Goal: Information Seeking & Learning: Learn about a topic

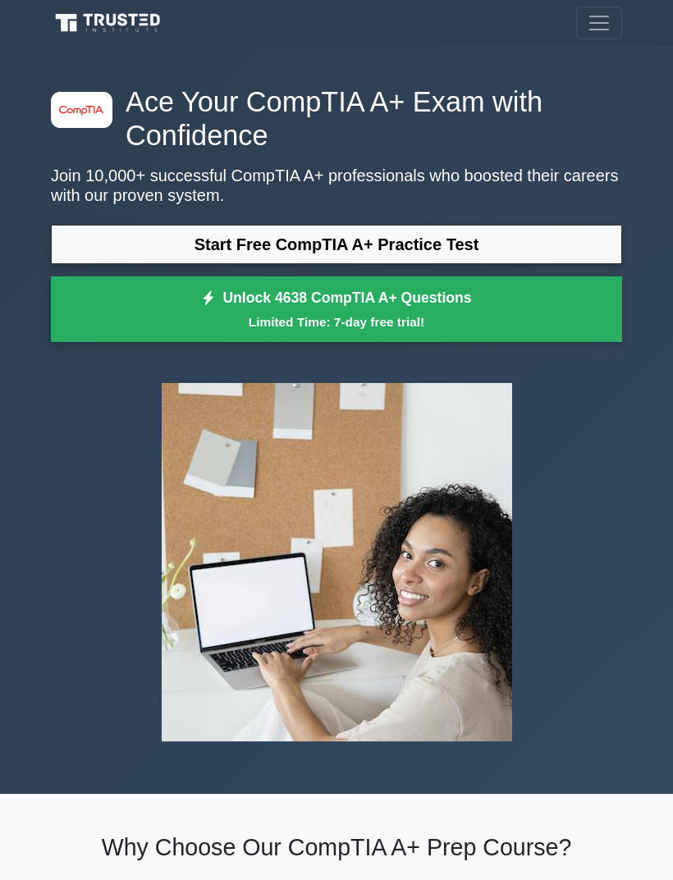
click at [545, 249] on link "Start Free CompTIA A+ Practice Test" at bounding box center [336, 244] width 571 height 39
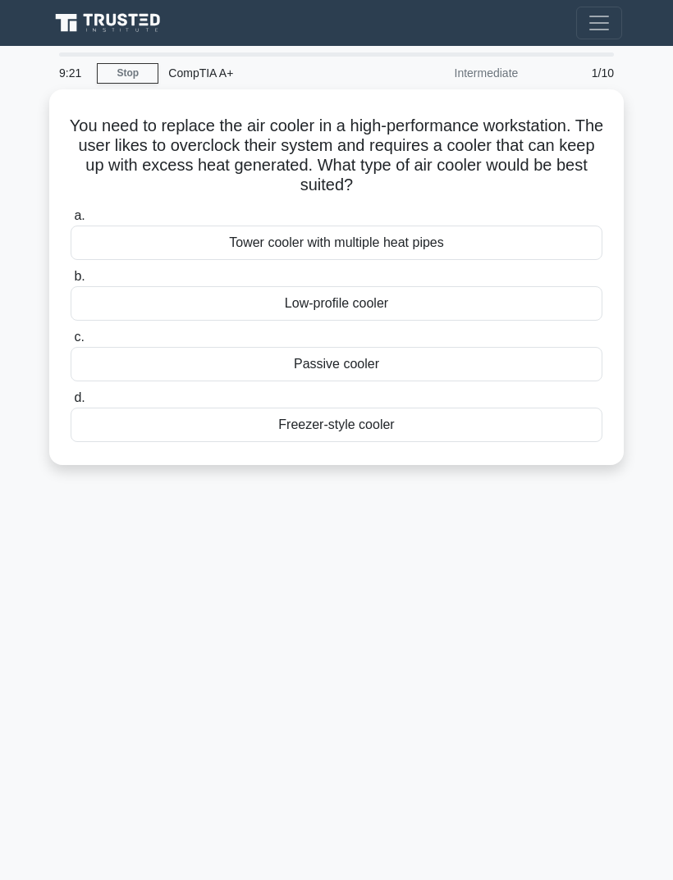
click at [395, 427] on div "Freezer-style cooler" at bounding box center [337, 425] width 532 height 34
click at [71, 404] on input "d. Freezer-style cooler" at bounding box center [71, 398] width 0 height 11
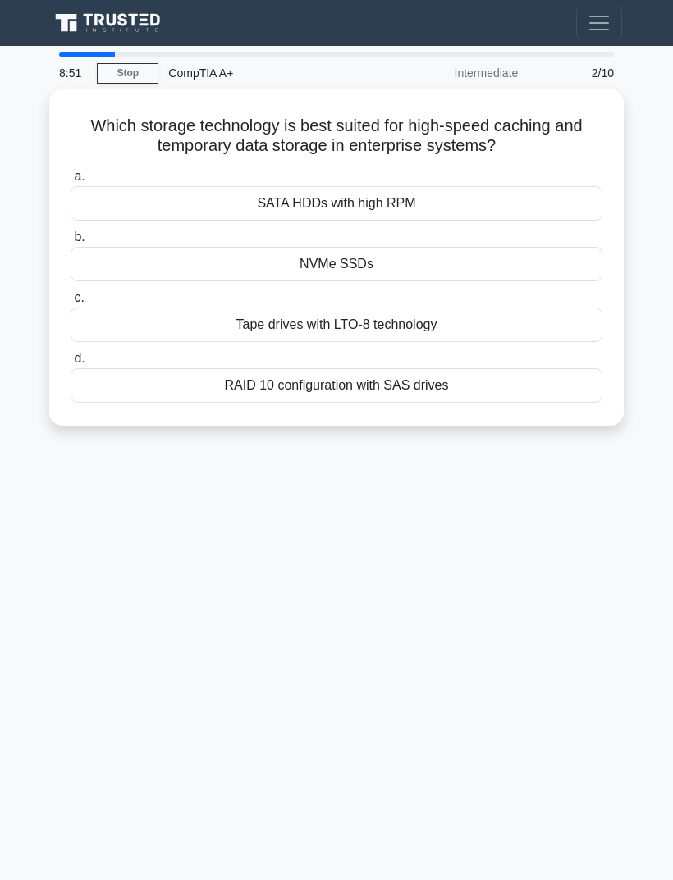
click at [490, 267] on div "NVMe SSDs" at bounding box center [337, 264] width 532 height 34
click at [71, 243] on input "b. NVMe SSDs" at bounding box center [71, 237] width 0 height 11
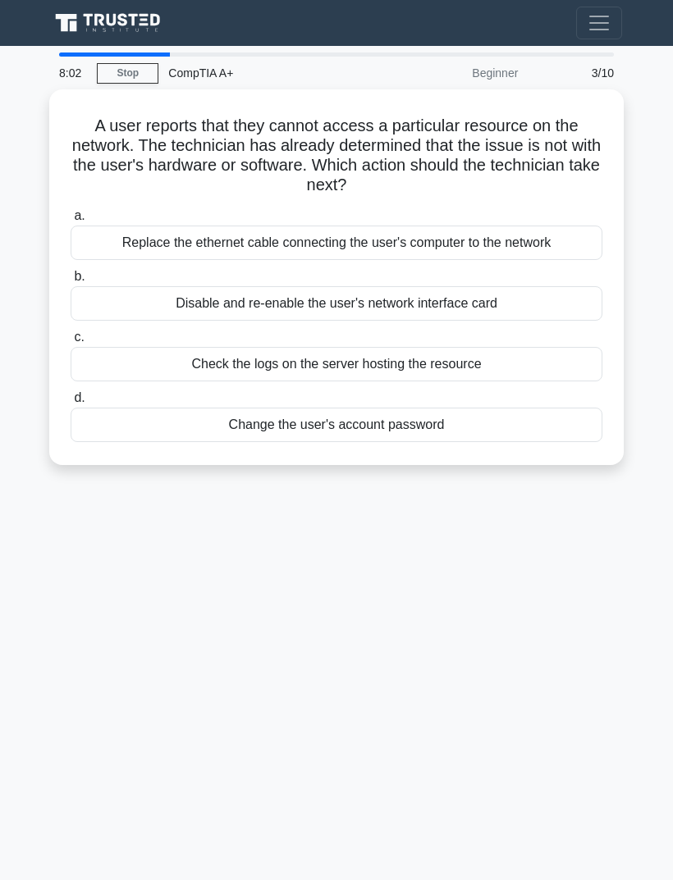
click at [521, 352] on div "Check the logs on the server hosting the resource" at bounding box center [337, 364] width 532 height 34
click at [71, 343] on input "c. Check the logs on the server hosting the resource" at bounding box center [71, 337] width 0 height 11
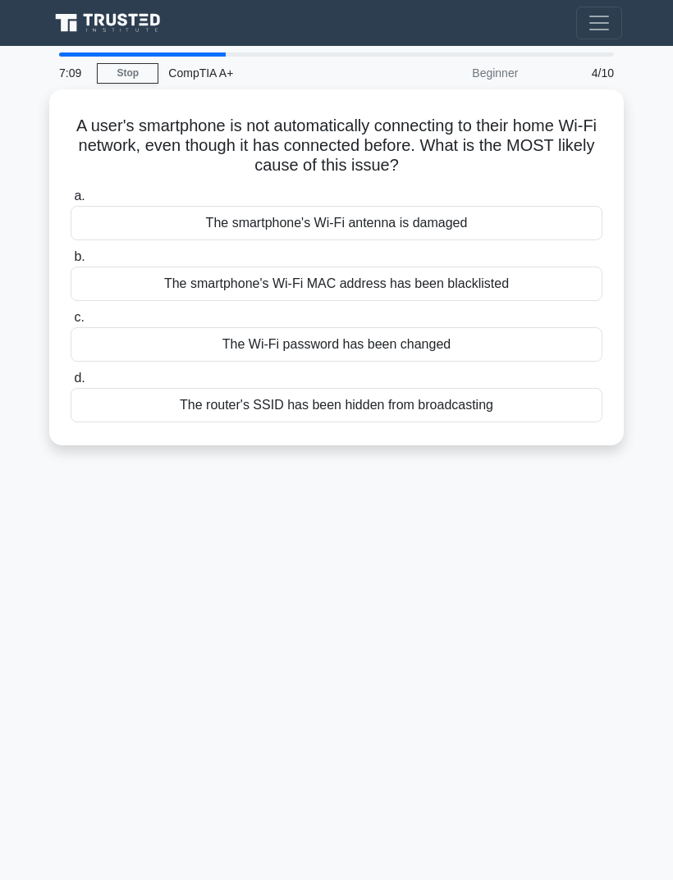
click at [449, 351] on div "The Wi-Fi password has been changed" at bounding box center [337, 344] width 532 height 34
click at [71, 323] on input "c. The Wi-Fi password has been changed" at bounding box center [71, 318] width 0 height 11
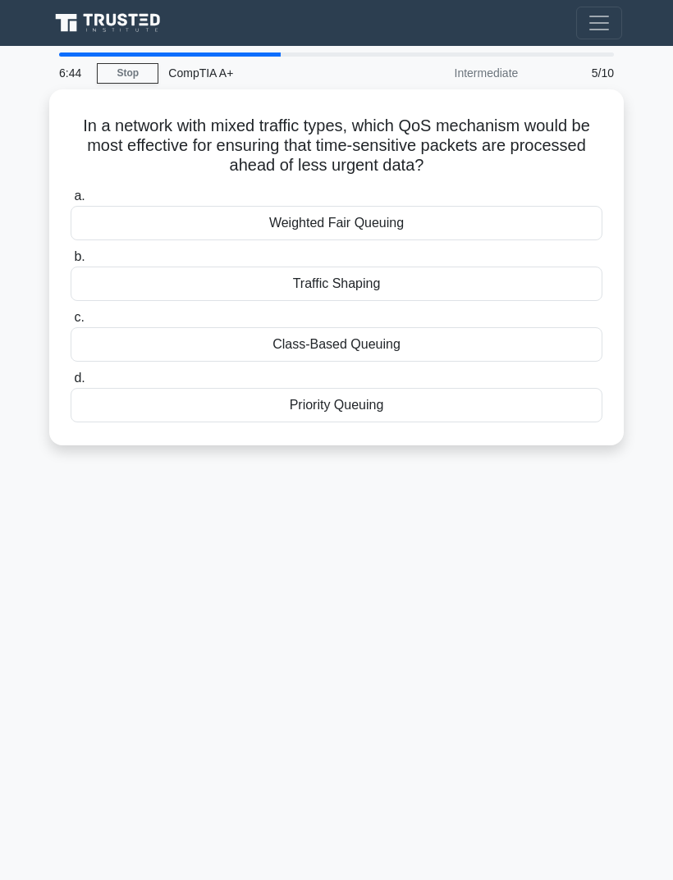
click at [486, 335] on div "Class-Based Queuing" at bounding box center [337, 344] width 532 height 34
click at [71, 323] on input "c. Class-Based Queuing" at bounding box center [71, 318] width 0 height 11
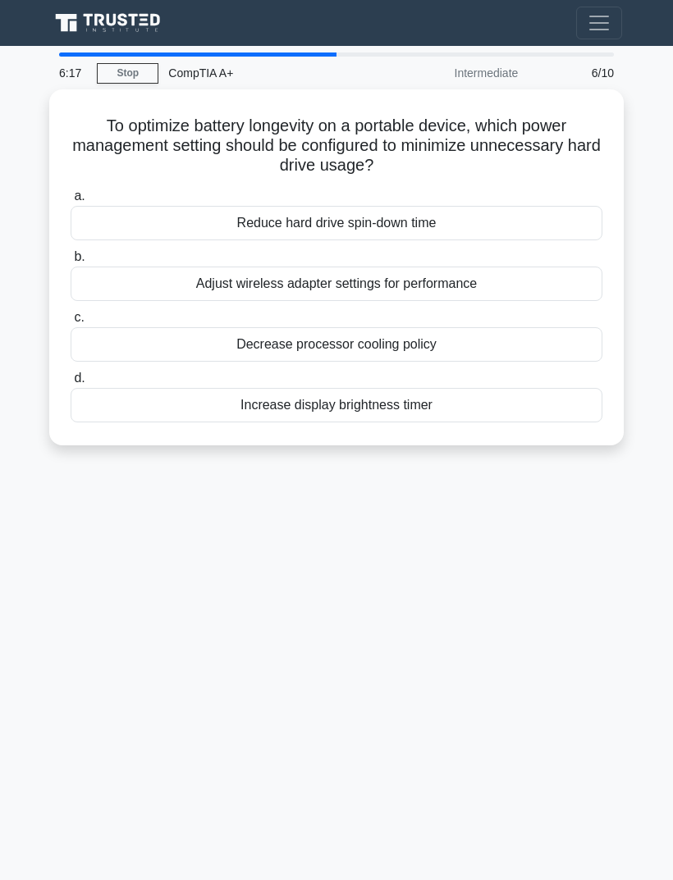
click at [480, 226] on div "Reduce hard drive spin-down time" at bounding box center [337, 223] width 532 height 34
click at [71, 202] on input "a. Reduce hard drive spin-down time" at bounding box center [71, 196] width 0 height 11
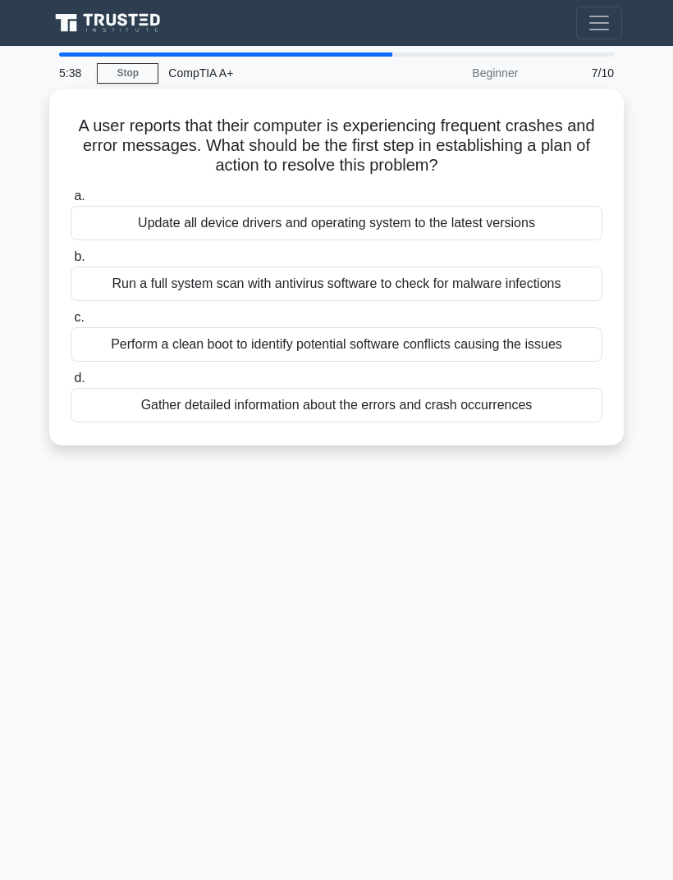
click at [531, 409] on div "Gather detailed information about the errors and crash occurrences" at bounding box center [337, 405] width 532 height 34
click at [71, 384] on input "d. Gather detailed information about the errors and crash occurrences" at bounding box center [71, 378] width 0 height 11
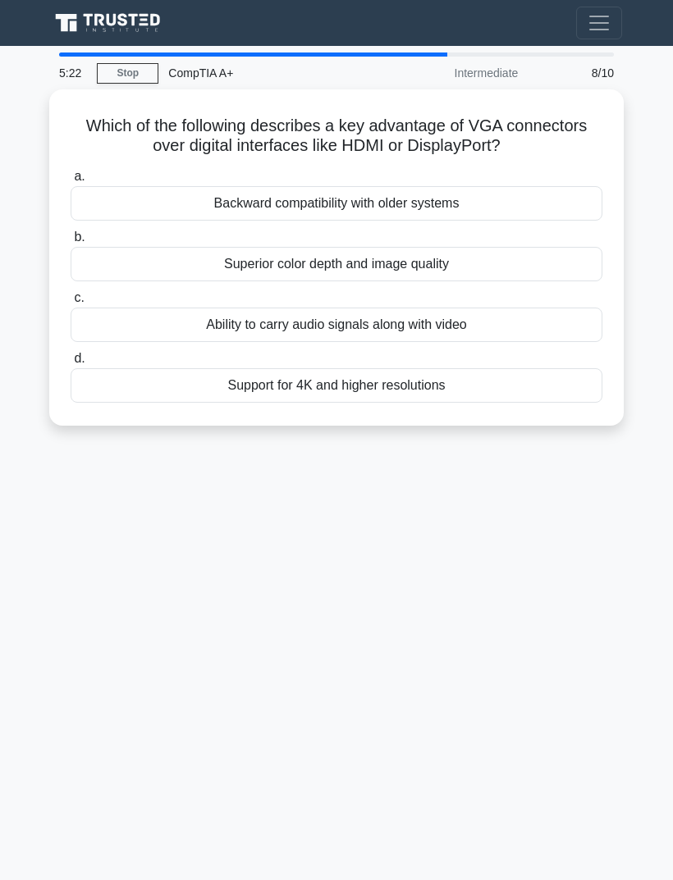
click at [555, 201] on div "Backward compatibility with older systems" at bounding box center [337, 203] width 532 height 34
click at [71, 182] on input "a. Backward compatibility with older systems" at bounding box center [71, 176] width 0 height 11
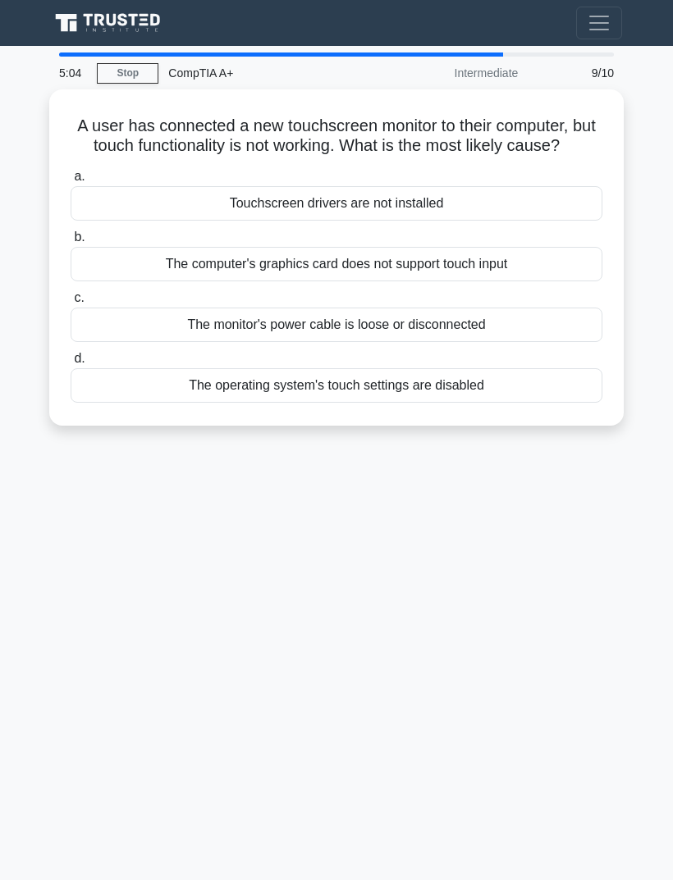
click at [545, 220] on div "Touchscreen drivers are not installed" at bounding box center [337, 203] width 532 height 34
click at [71, 182] on input "a. Touchscreen drivers are not installed" at bounding box center [71, 176] width 0 height 11
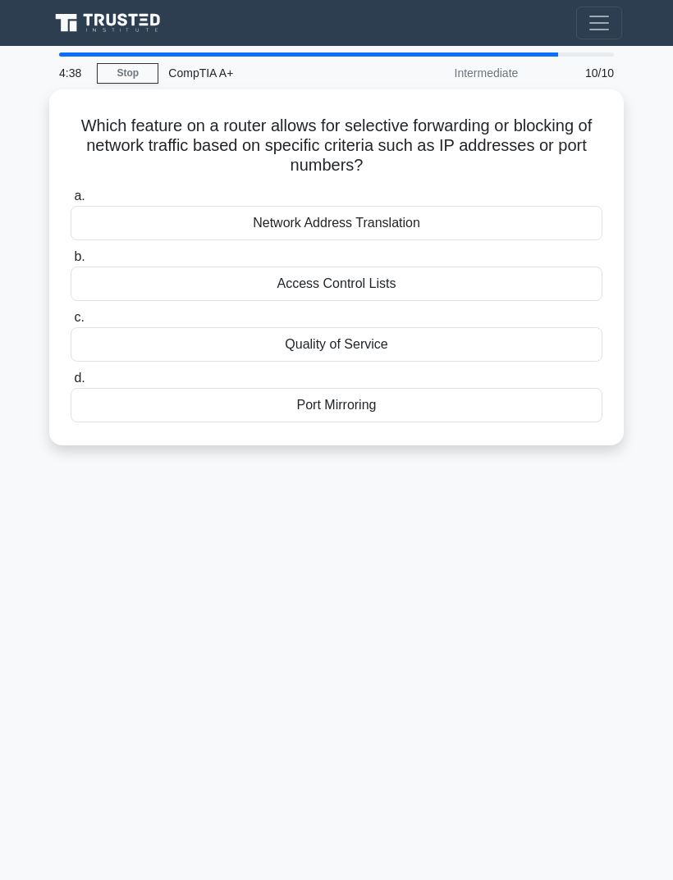
click at [550, 283] on div "Access Control Lists" at bounding box center [337, 284] width 532 height 34
click at [71, 262] on input "b. Access Control Lists" at bounding box center [71, 257] width 0 height 11
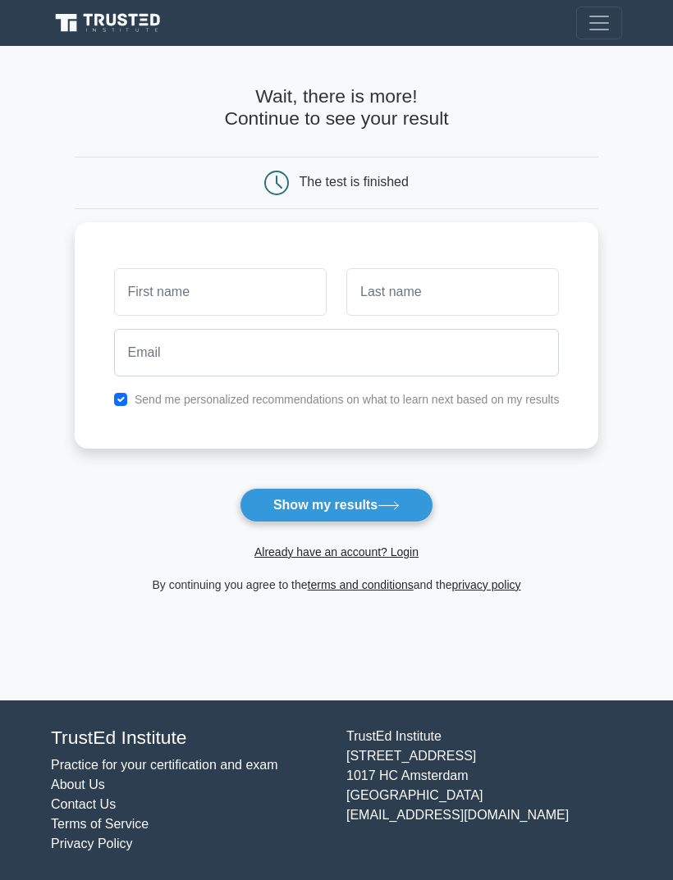
click at [271, 292] on input "text" at bounding box center [220, 292] width 212 height 48
type input "[PERSON_NAME]"
click at [391, 509] on icon at bounding box center [388, 505] width 22 height 9
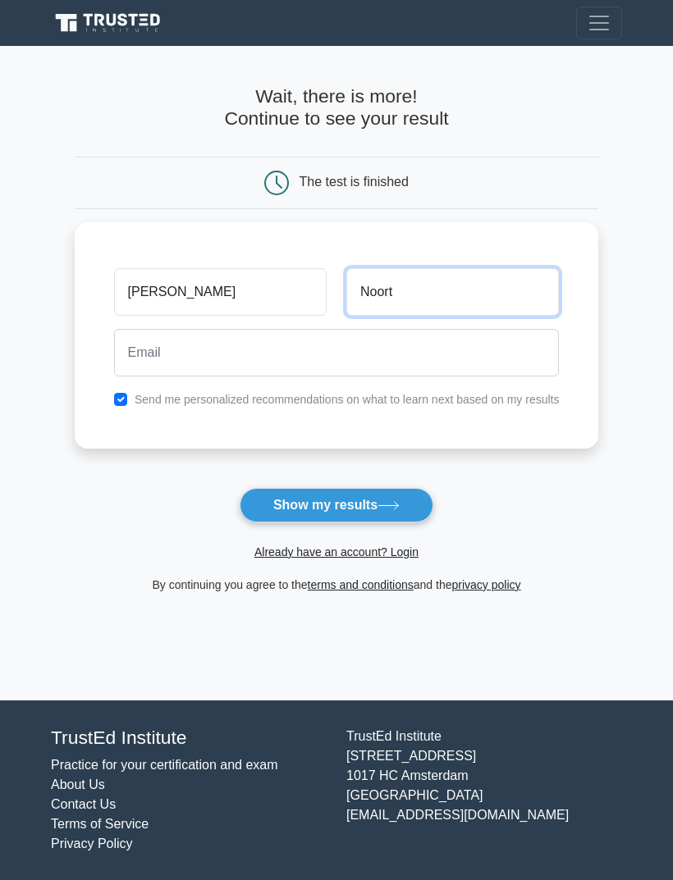
type input "Noort"
click at [414, 507] on button "Show my results" at bounding box center [337, 505] width 194 height 34
click at [114, 403] on input "checkbox" at bounding box center [120, 399] width 13 height 13
checkbox input "false"
click at [405, 504] on button "Show my results" at bounding box center [337, 505] width 194 height 34
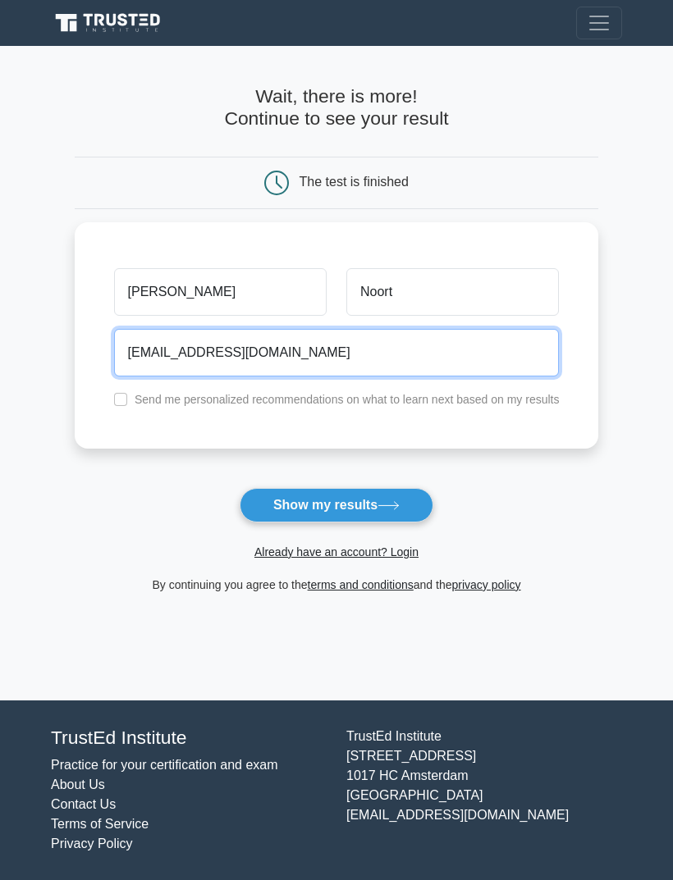
type input "peter1985@outlook.com"
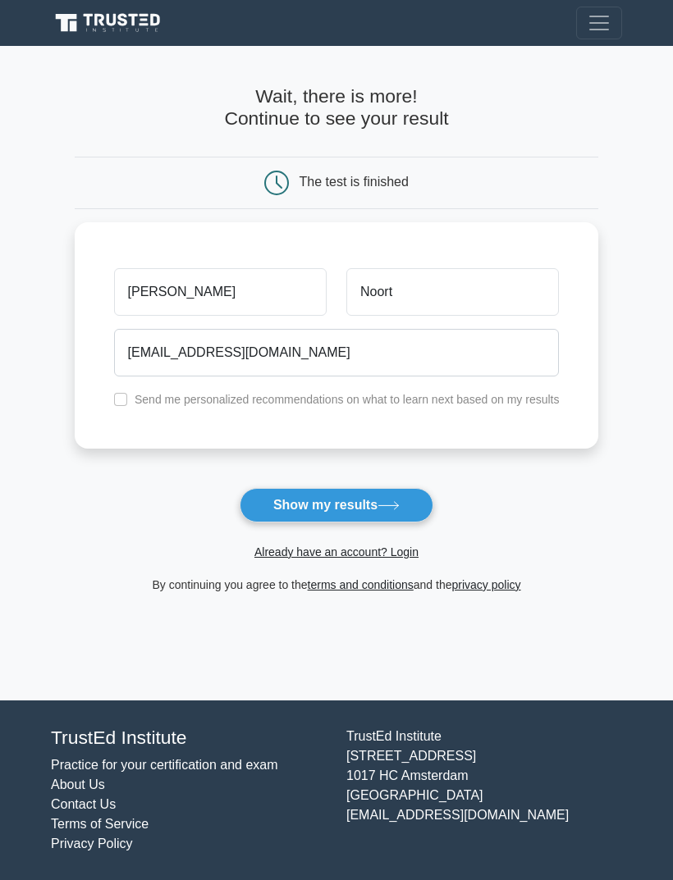
click at [386, 493] on button "Show my results" at bounding box center [337, 505] width 194 height 34
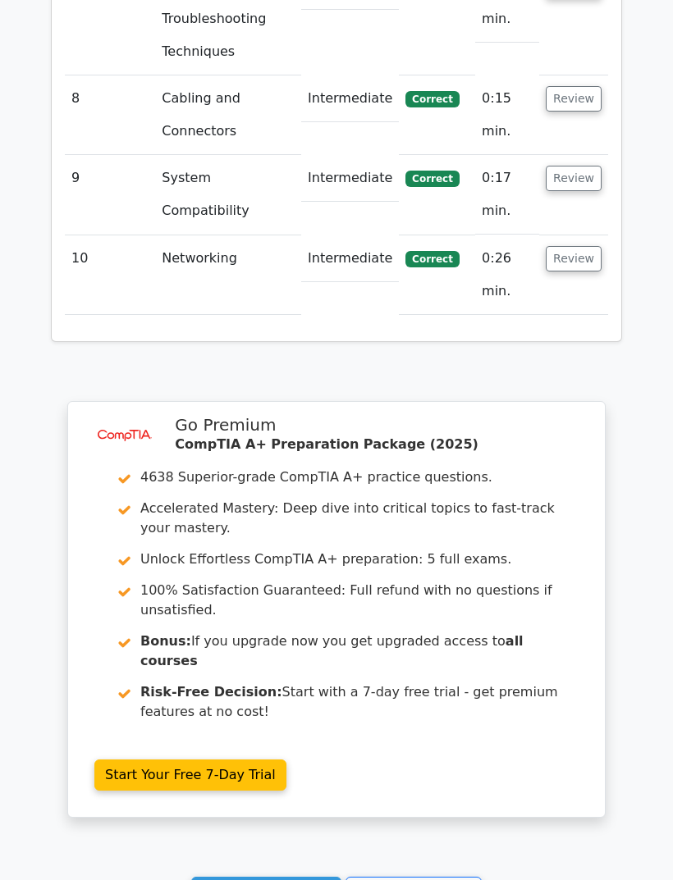
scroll to position [2752, 0]
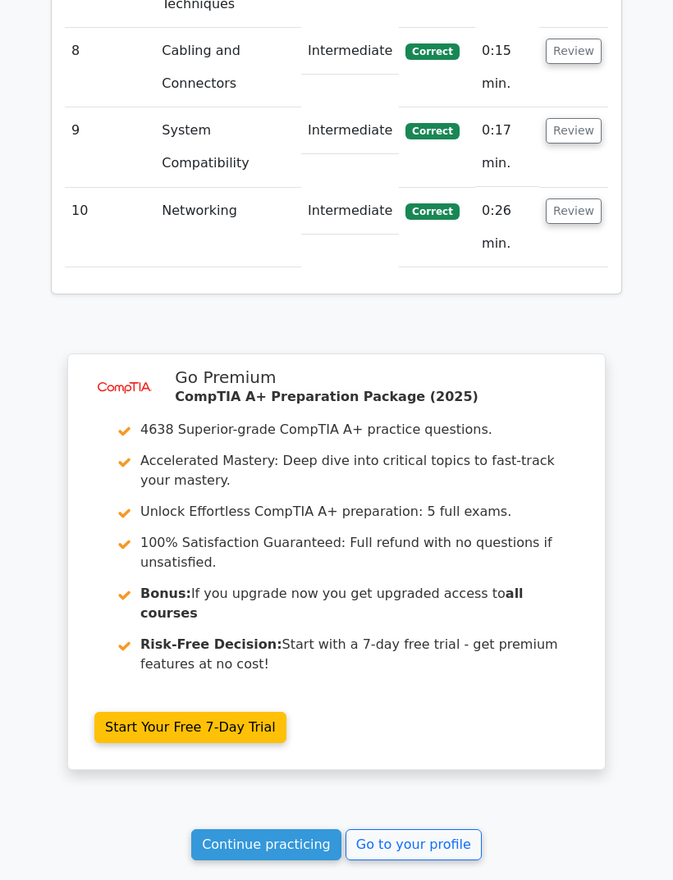
click at [296, 829] on link "Continue practicing" at bounding box center [266, 844] width 150 height 31
